Goal: Navigation & Orientation: Find specific page/section

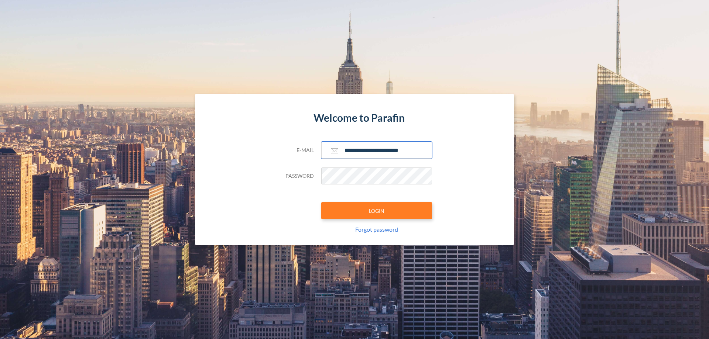
type input "**********"
click at [377, 211] on button "LOGIN" at bounding box center [376, 210] width 111 height 17
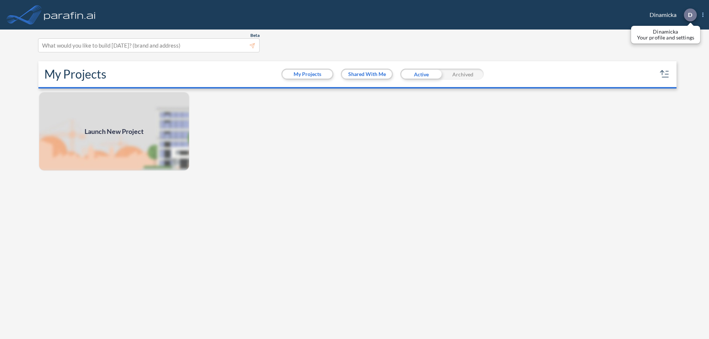
click at [690, 15] on p "D" at bounding box center [690, 14] width 4 height 7
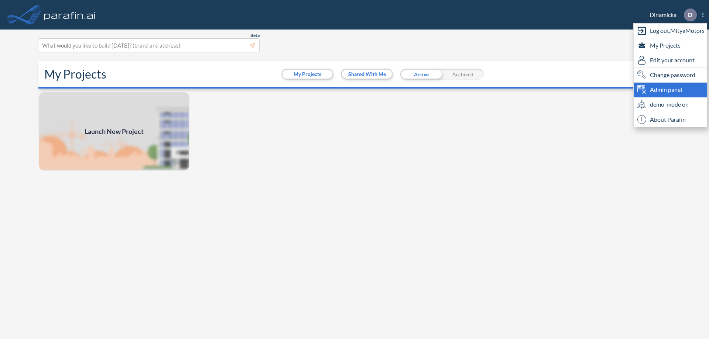
click at [670, 90] on span "Admin panel" at bounding box center [666, 89] width 32 height 9
